Goal: Task Accomplishment & Management: Complete application form

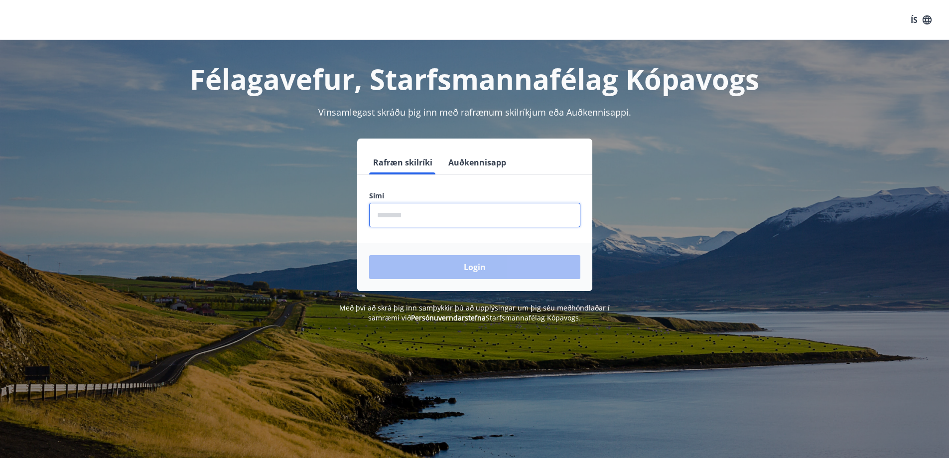
click at [393, 213] on input "phone" at bounding box center [474, 215] width 211 height 24
type input "********"
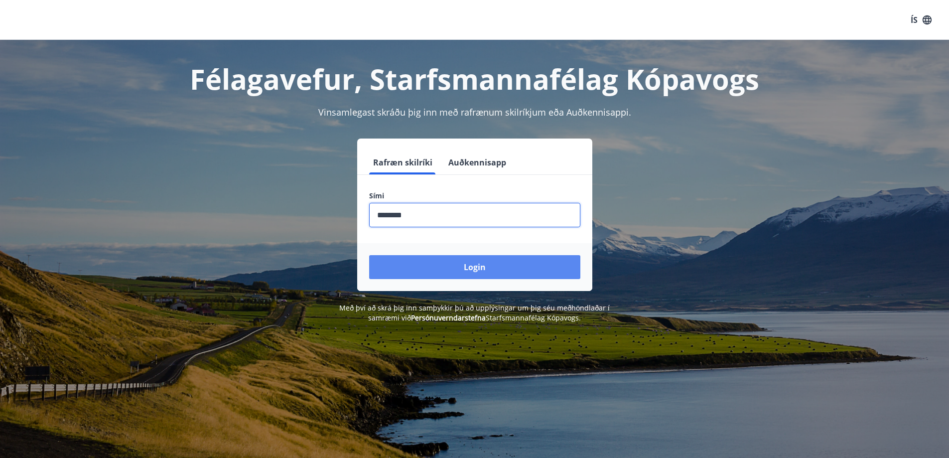
click at [430, 267] on button "Login" at bounding box center [474, 267] width 211 height 24
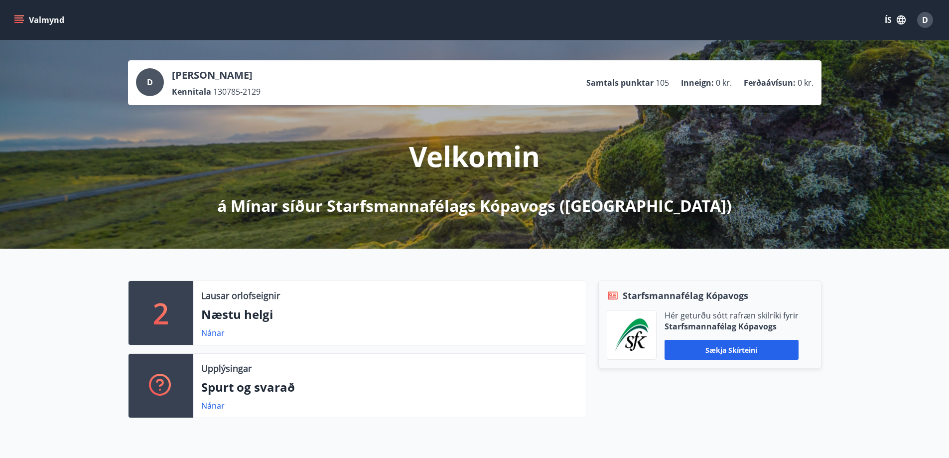
click at [19, 19] on icon "menu" at bounding box center [19, 20] width 10 height 10
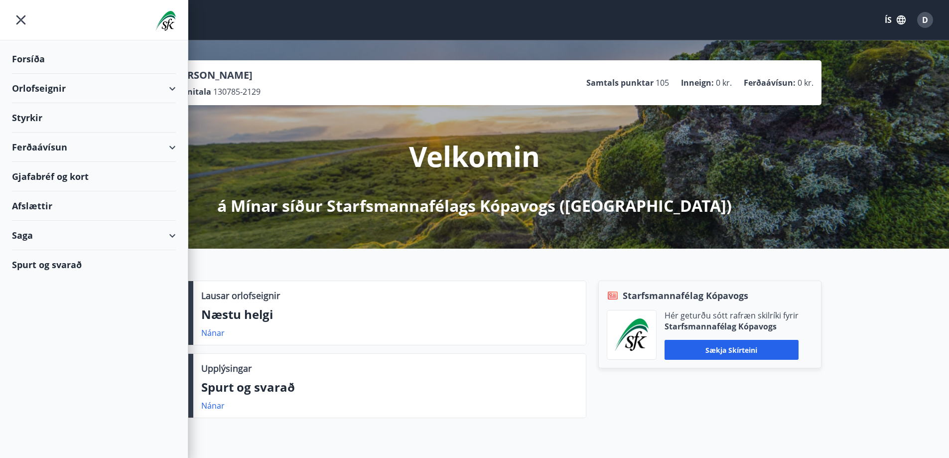
click at [172, 144] on div "Ferðaávísun" at bounding box center [94, 147] width 164 height 29
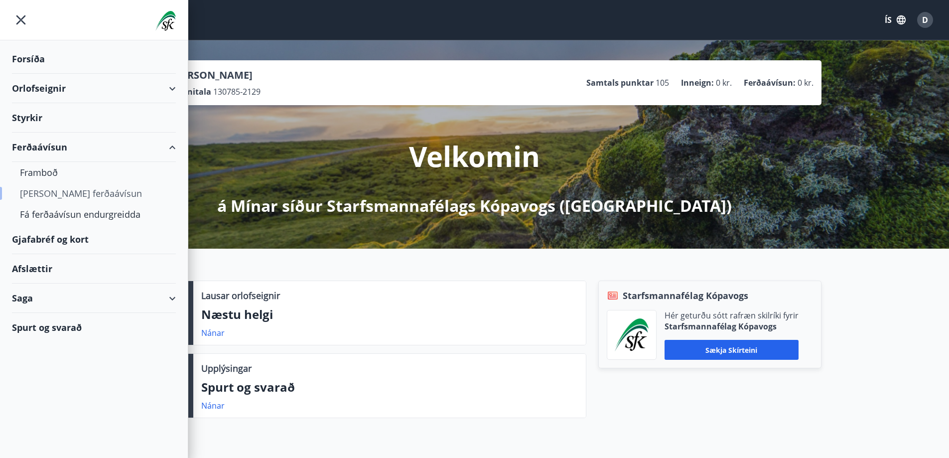
click at [78, 193] on div "Kaupa ferðaávísun" at bounding box center [94, 193] width 148 height 21
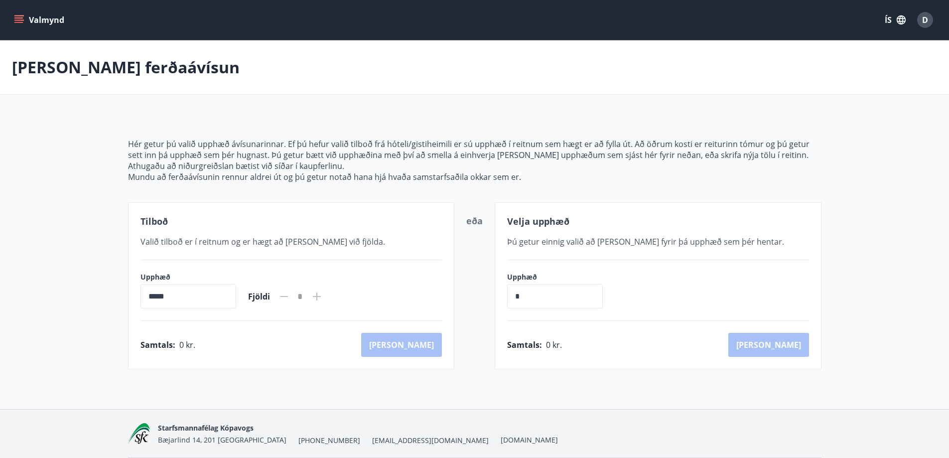
click at [15, 18] on icon "menu" at bounding box center [18, 17] width 9 height 1
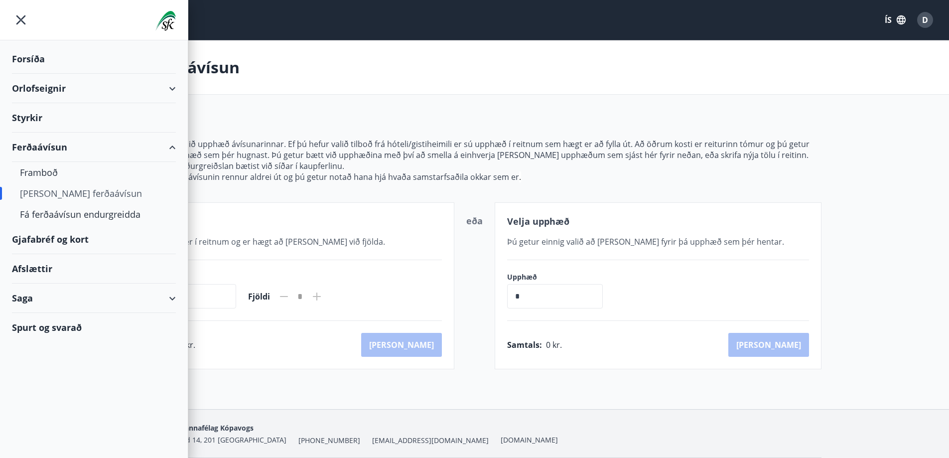
click at [89, 236] on div "Gjafabréf og kort" at bounding box center [94, 239] width 164 height 29
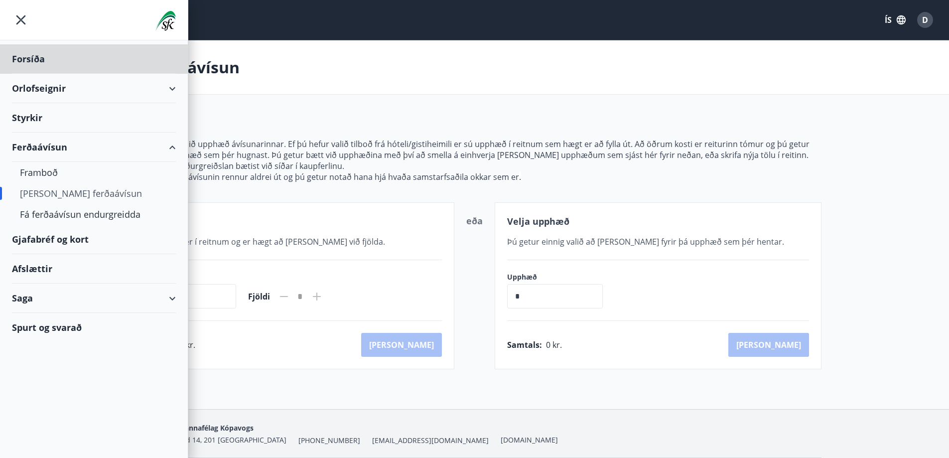
click at [67, 124] on div "Styrkir" at bounding box center [94, 117] width 164 height 29
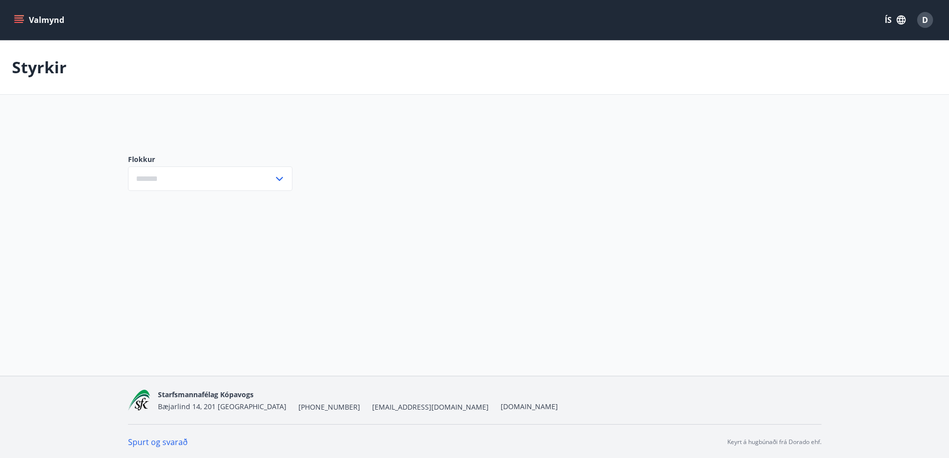
type input "***"
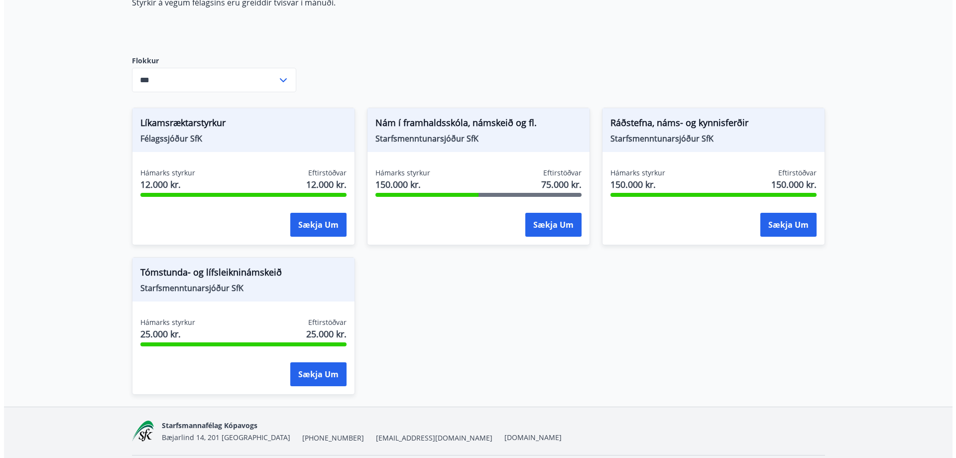
scroll to position [0, 0]
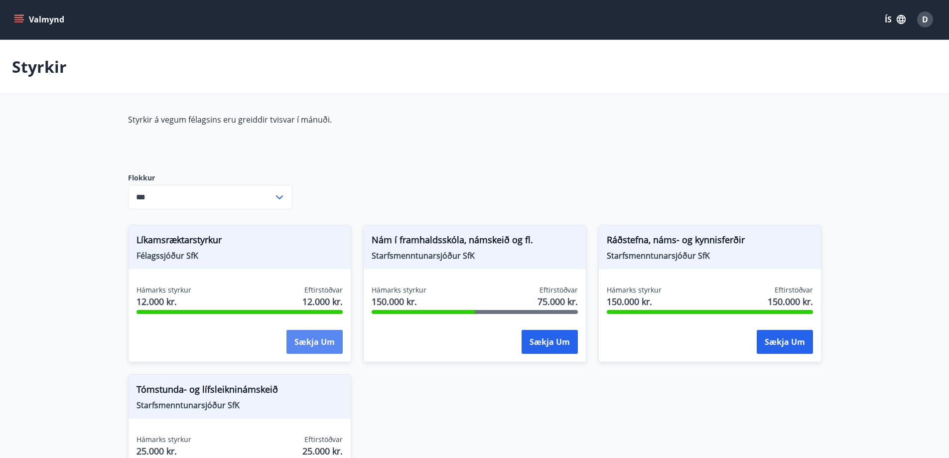
click at [324, 334] on button "Sækja um" at bounding box center [314, 342] width 56 height 24
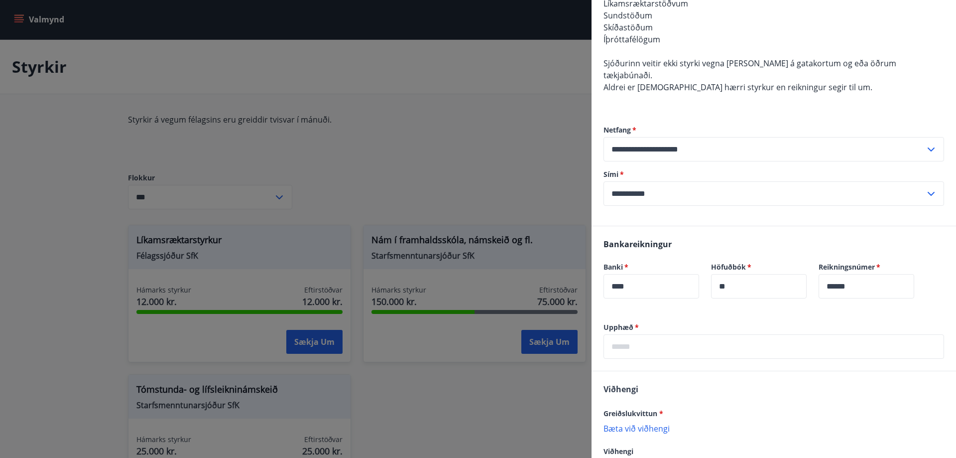
scroll to position [362, 0]
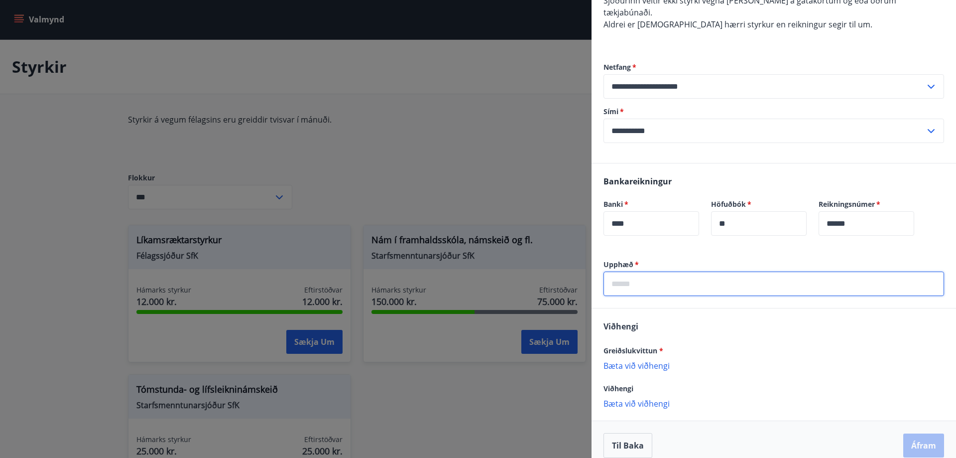
click at [703, 271] on input "text" at bounding box center [774, 283] width 341 height 24
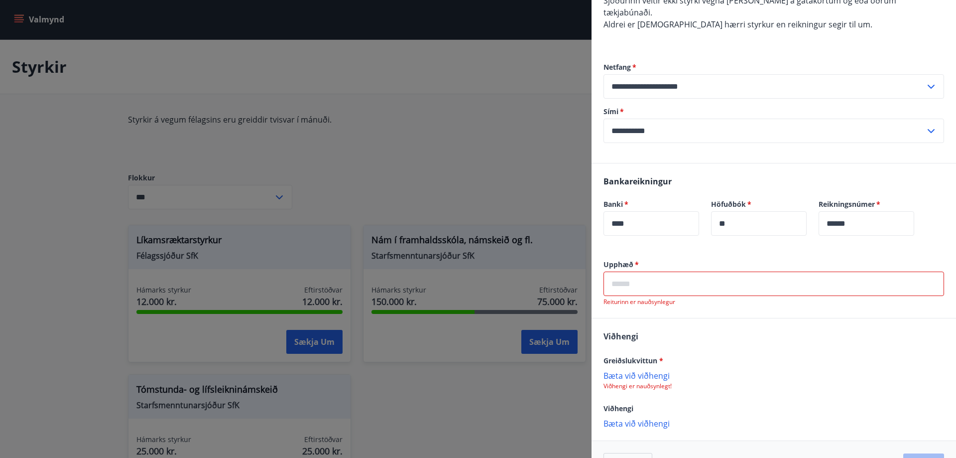
click at [720, 271] on input "text" at bounding box center [774, 283] width 341 height 24
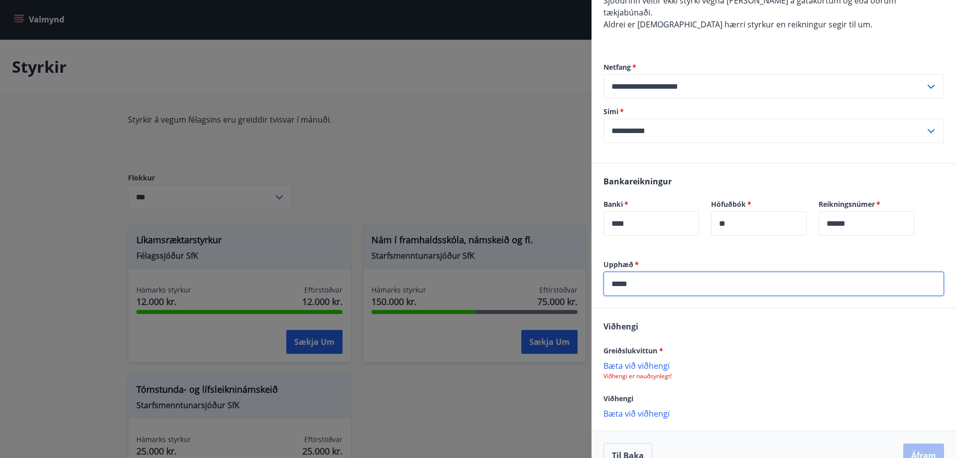
scroll to position [372, 0]
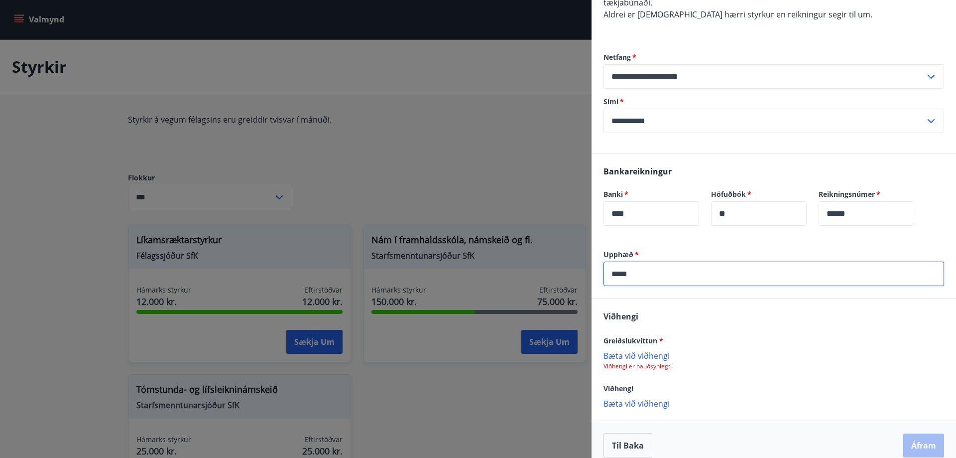
type input "*****"
click at [654, 350] on p "Bæta við viðhengi" at bounding box center [774, 355] width 341 height 10
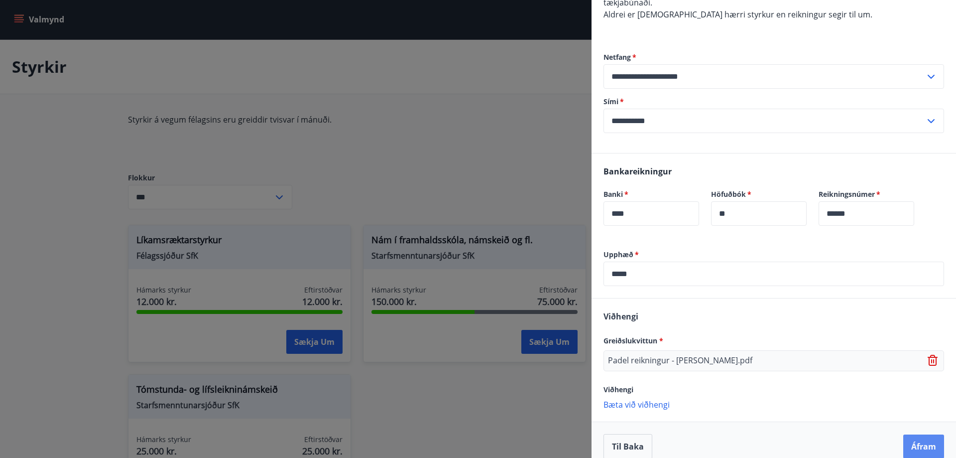
click at [906, 434] on button "Áfram" at bounding box center [924, 446] width 41 height 24
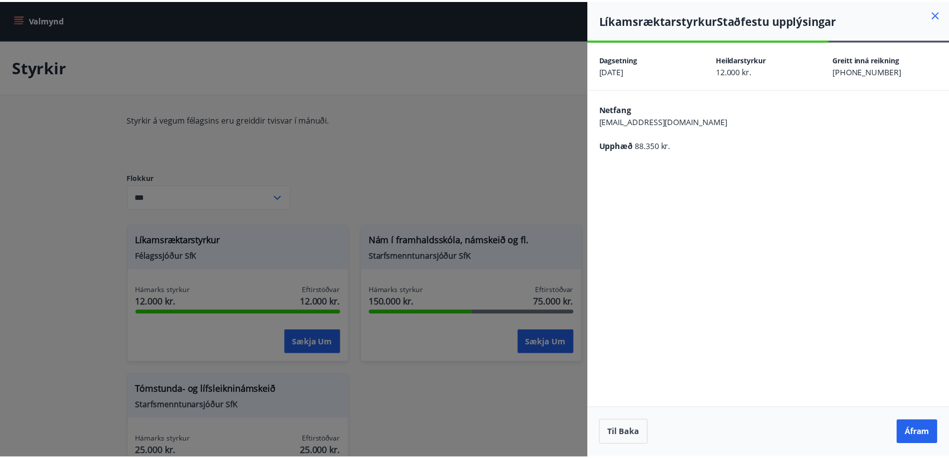
scroll to position [0, 0]
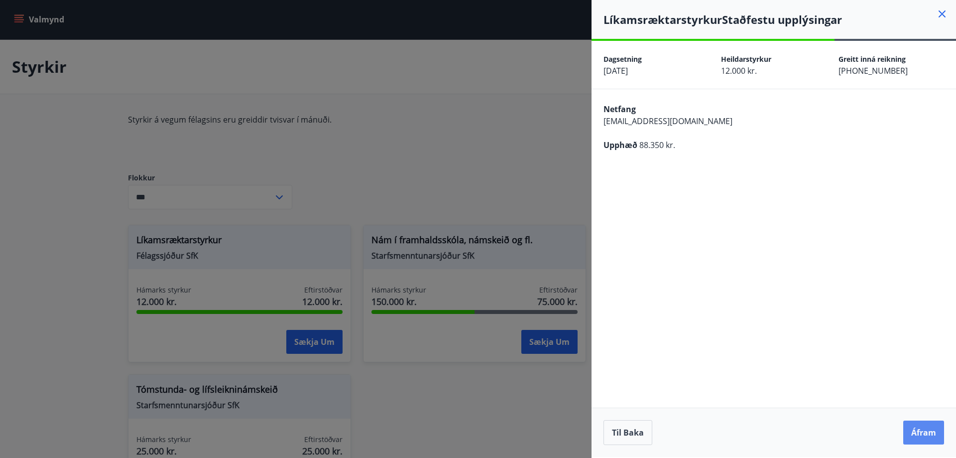
click at [918, 430] on button "Áfram" at bounding box center [924, 432] width 41 height 24
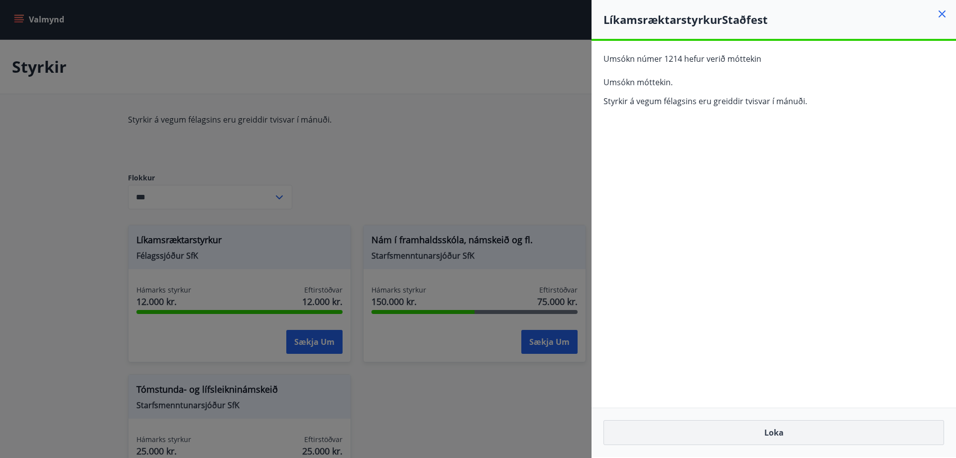
click at [795, 427] on button "Loka" at bounding box center [774, 432] width 341 height 25
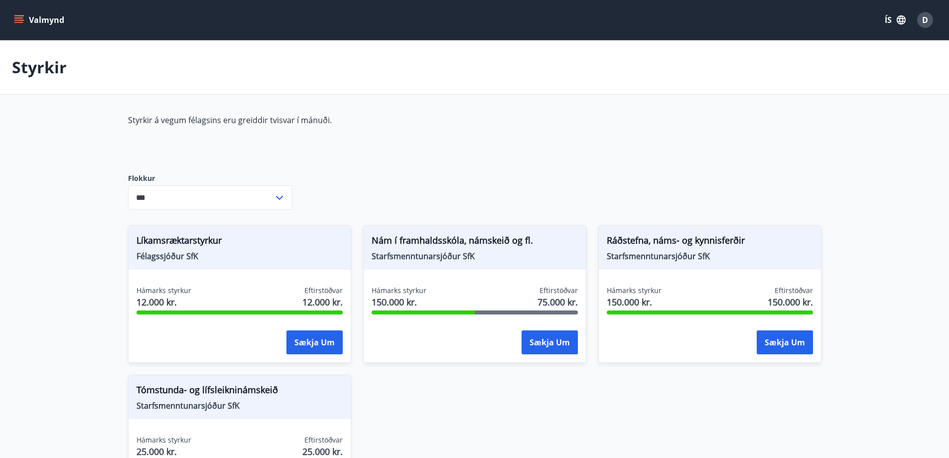
click at [22, 14] on button "Valmynd" at bounding box center [40, 20] width 56 height 18
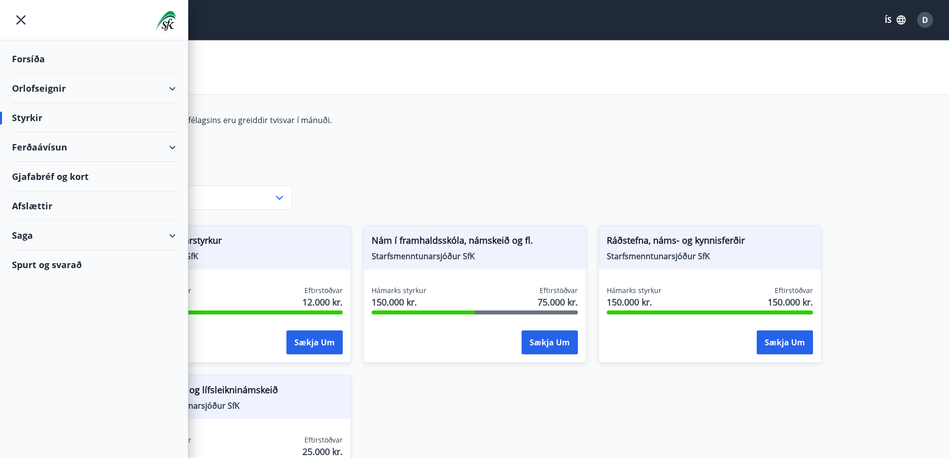
click at [38, 204] on div "Afslættir" at bounding box center [94, 205] width 164 height 29
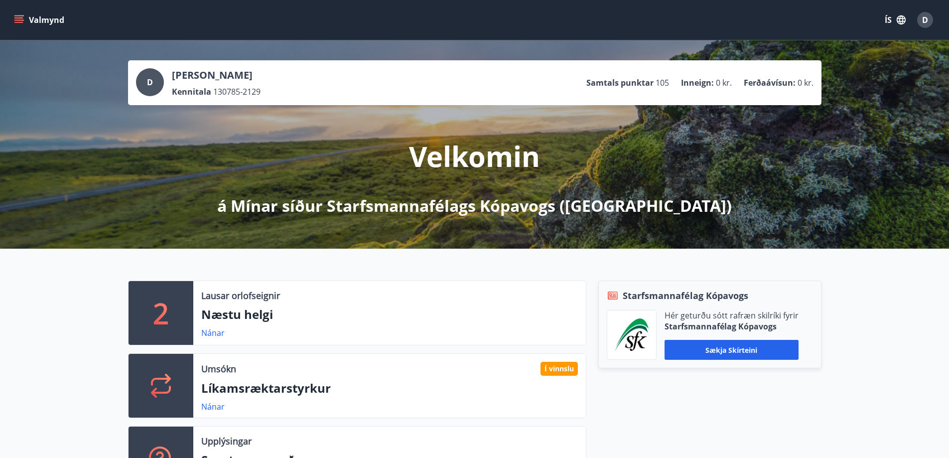
click at [24, 18] on button "Valmynd" at bounding box center [40, 20] width 56 height 18
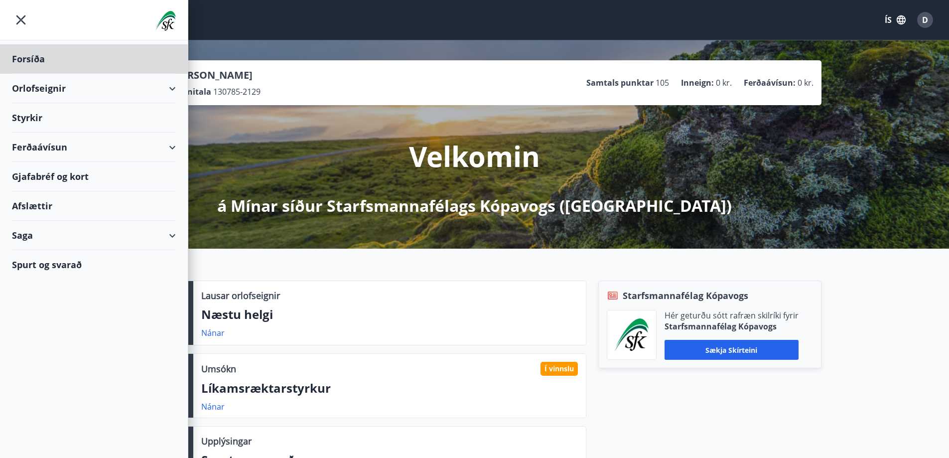
click at [87, 121] on div "Styrkir" at bounding box center [94, 117] width 164 height 29
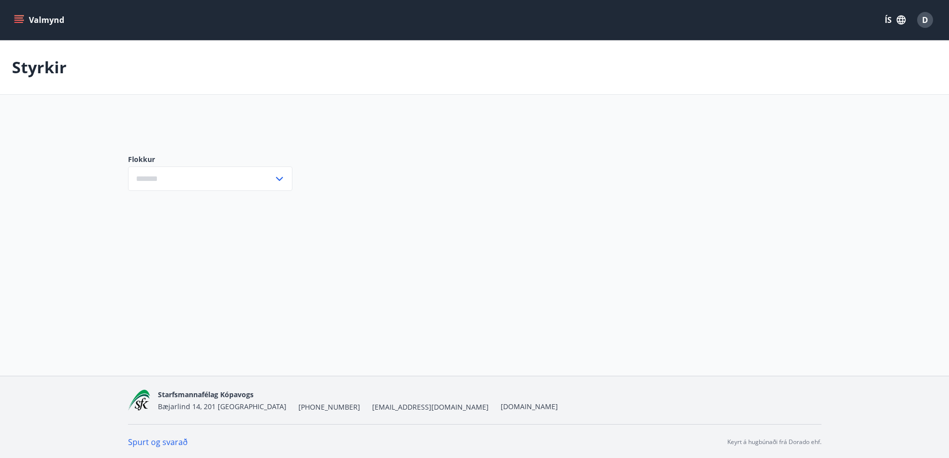
type input "***"
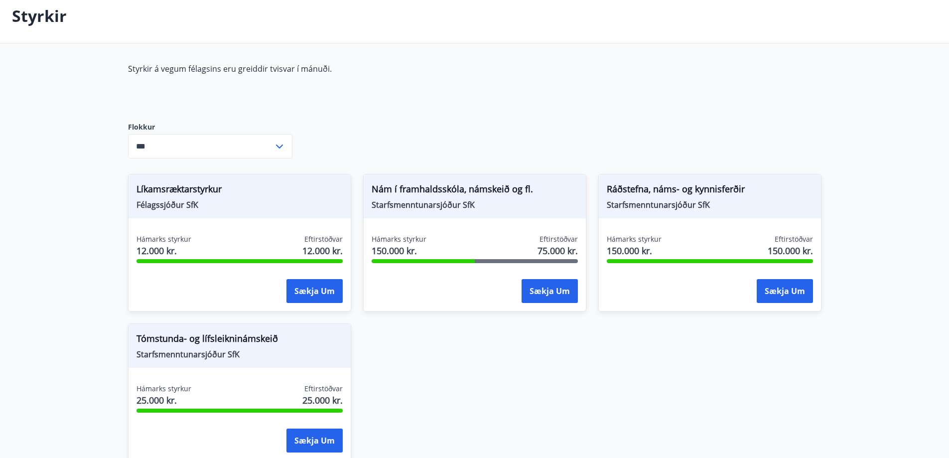
scroll to position [50, 0]
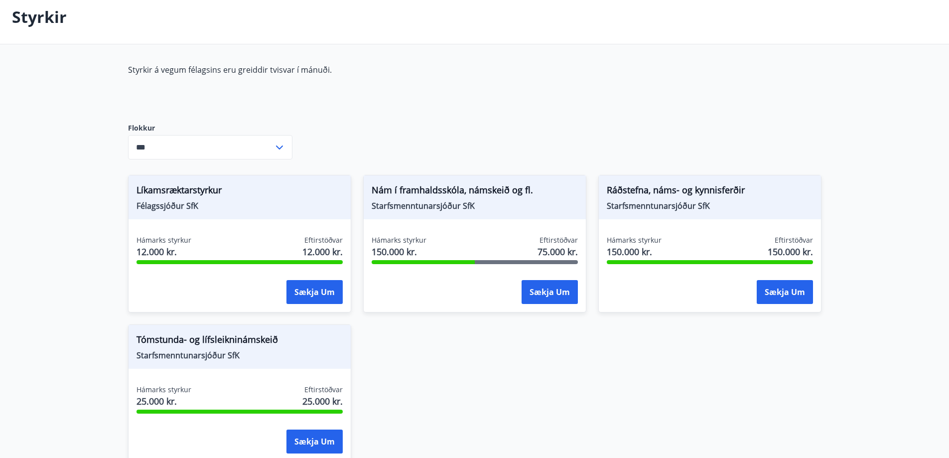
click at [279, 147] on icon at bounding box center [279, 147] width 12 height 12
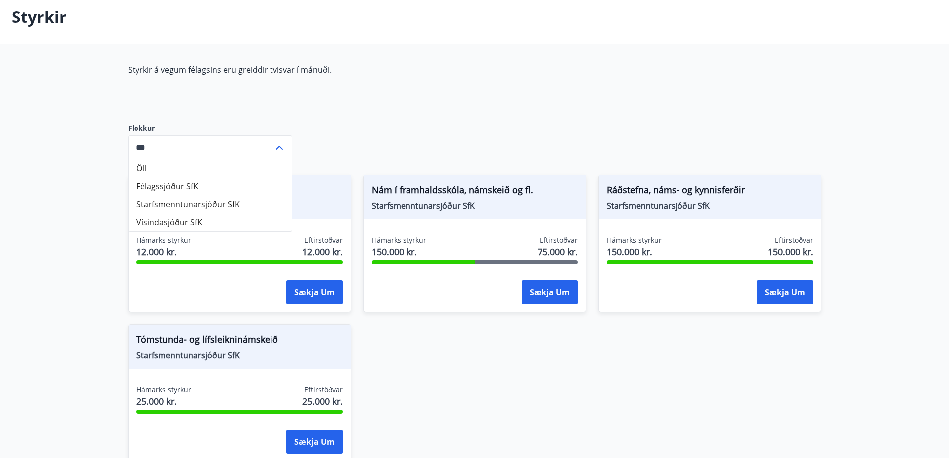
click at [279, 147] on icon at bounding box center [279, 147] width 12 height 12
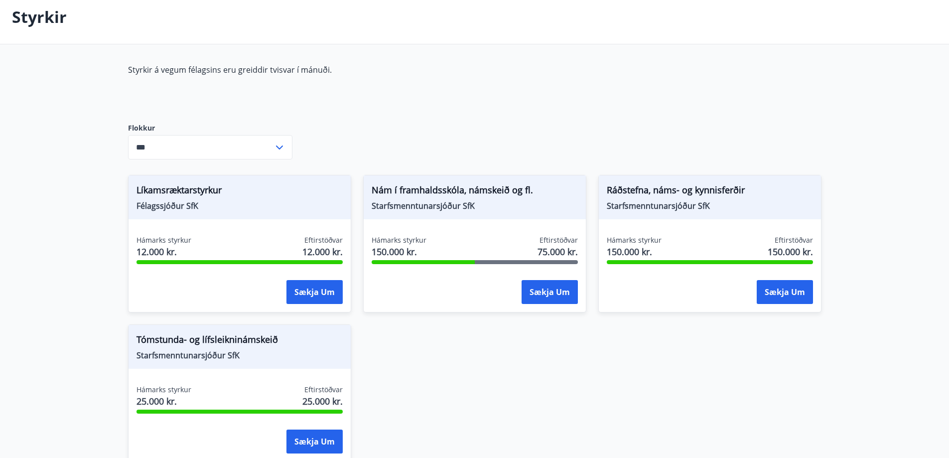
click at [279, 147] on icon at bounding box center [279, 147] width 12 height 12
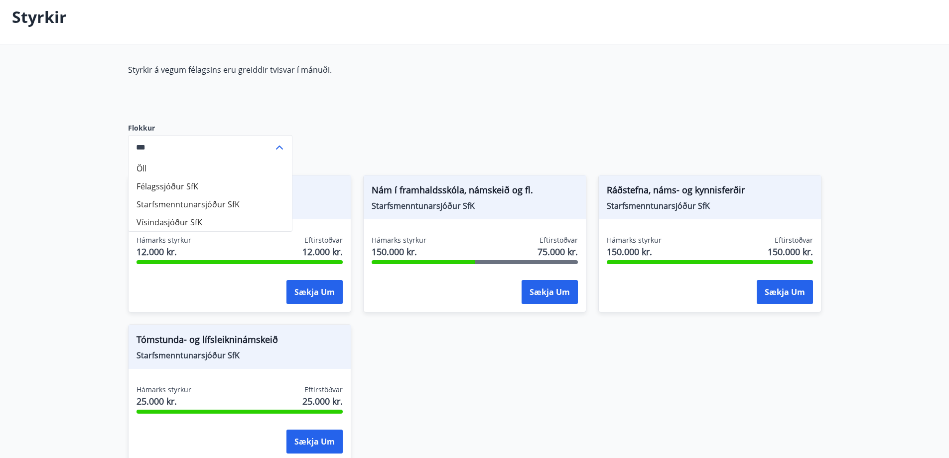
click at [253, 168] on li "Öll" at bounding box center [210, 168] width 163 height 18
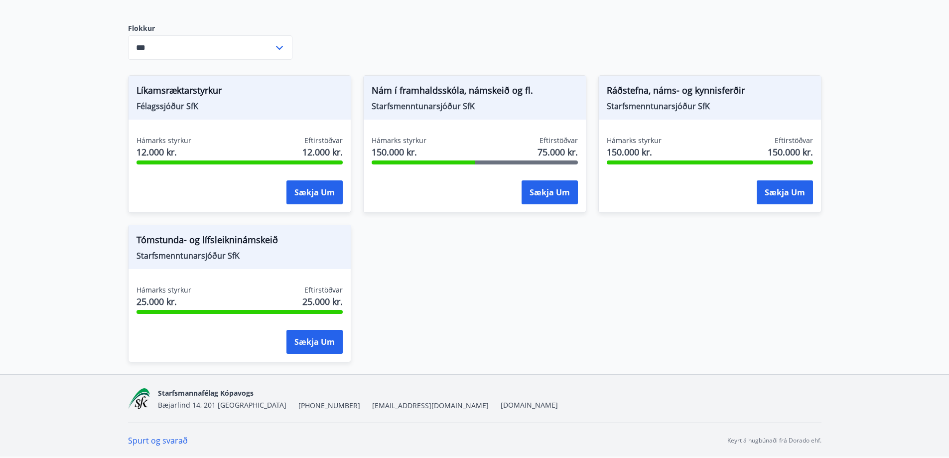
scroll to position [0, 0]
